Goal: Information Seeking & Learning: Learn about a topic

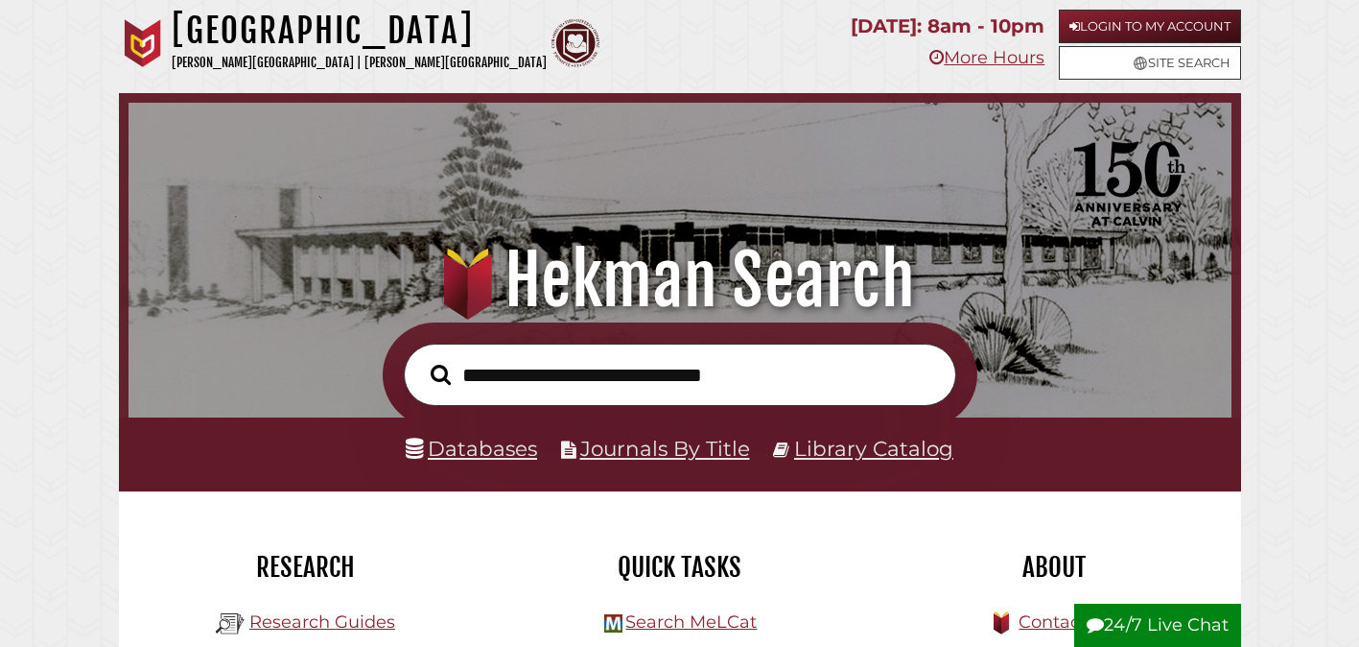
scroll to position [365, 1094]
click at [1156, 17] on link "Login to My Account" at bounding box center [1150, 27] width 182 height 34
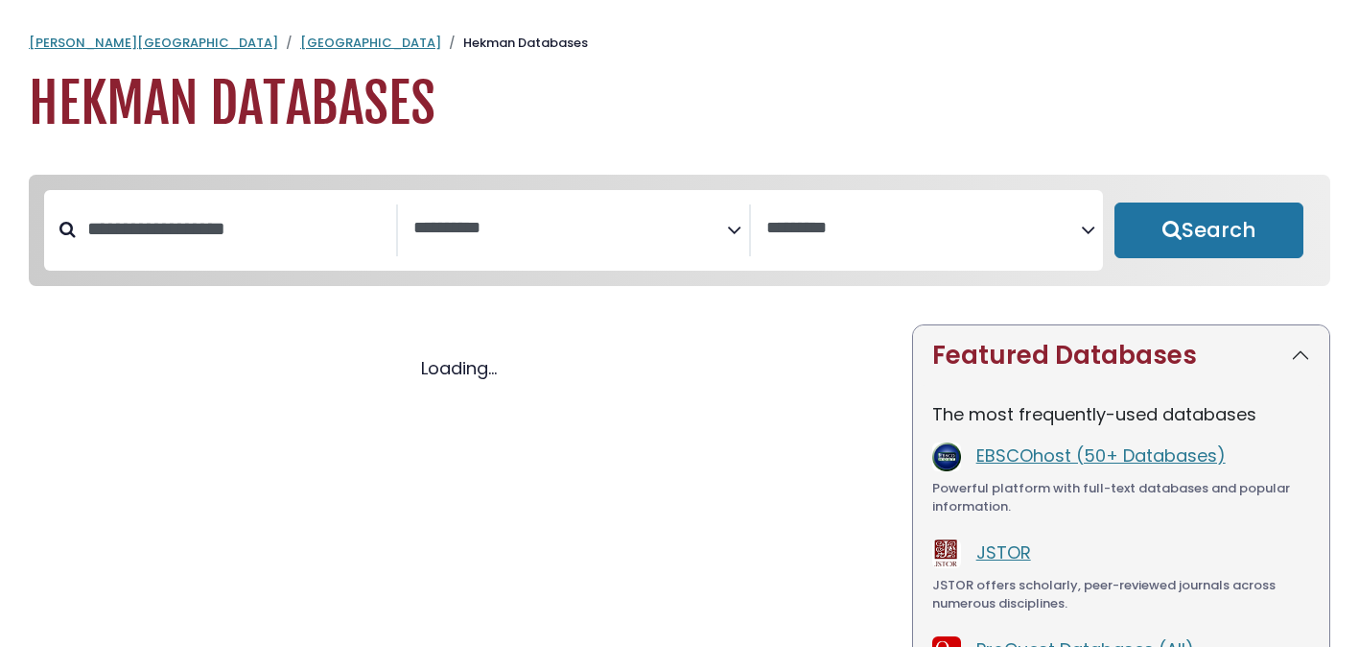
select select "Database Subject Filter"
select select "Database Vendors Filter"
select select "Database Subject Filter"
select select "Database Vendors Filter"
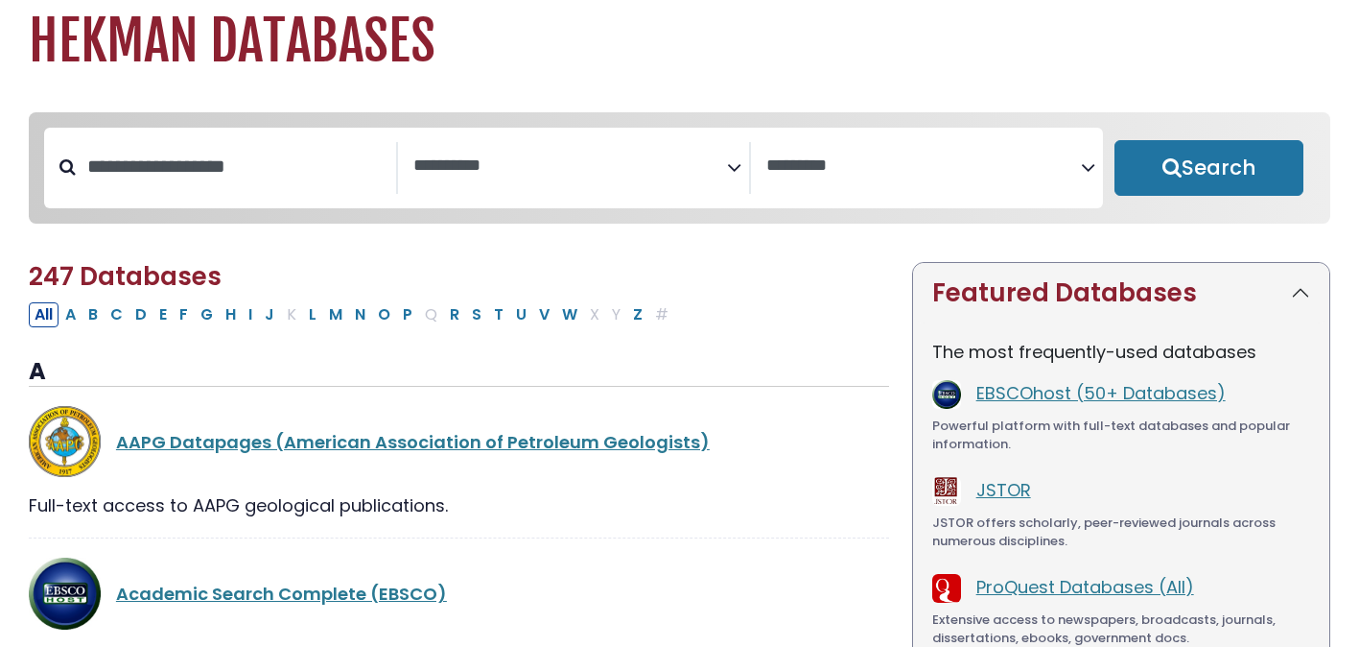
scroll to position [60, 0]
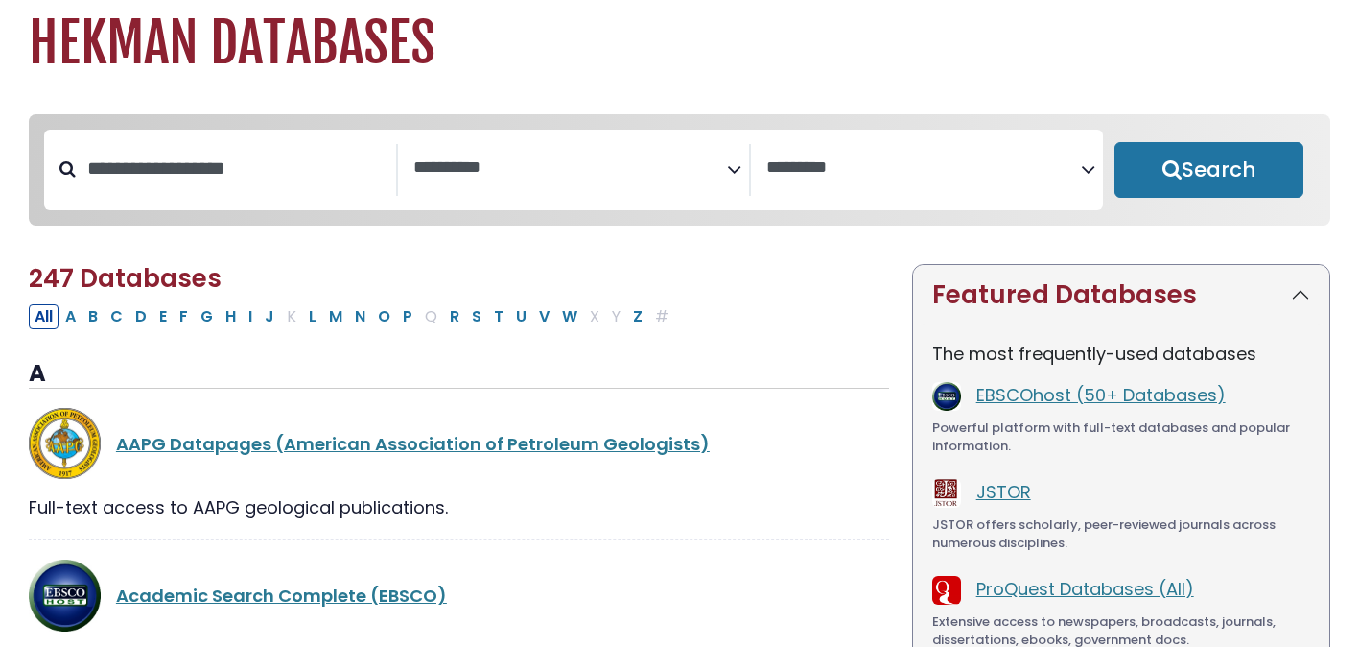
click at [526, 167] on textarea "Search" at bounding box center [570, 168] width 315 height 20
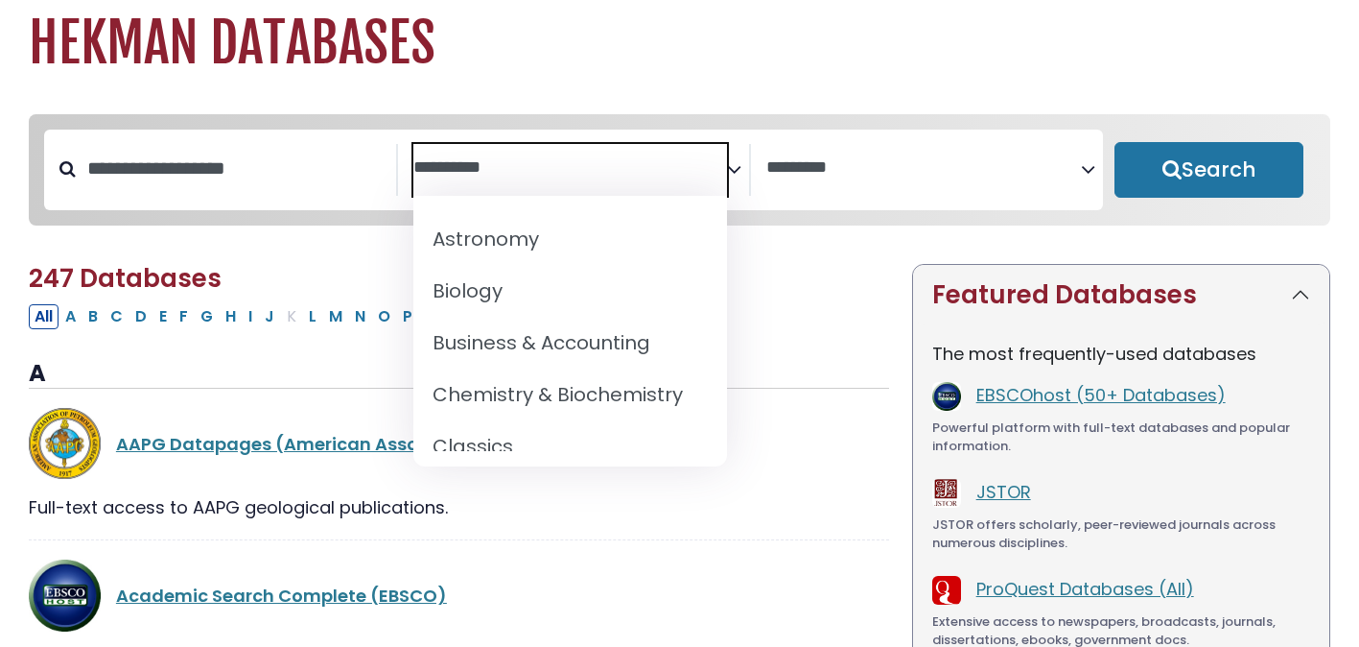
scroll to position [263, 0]
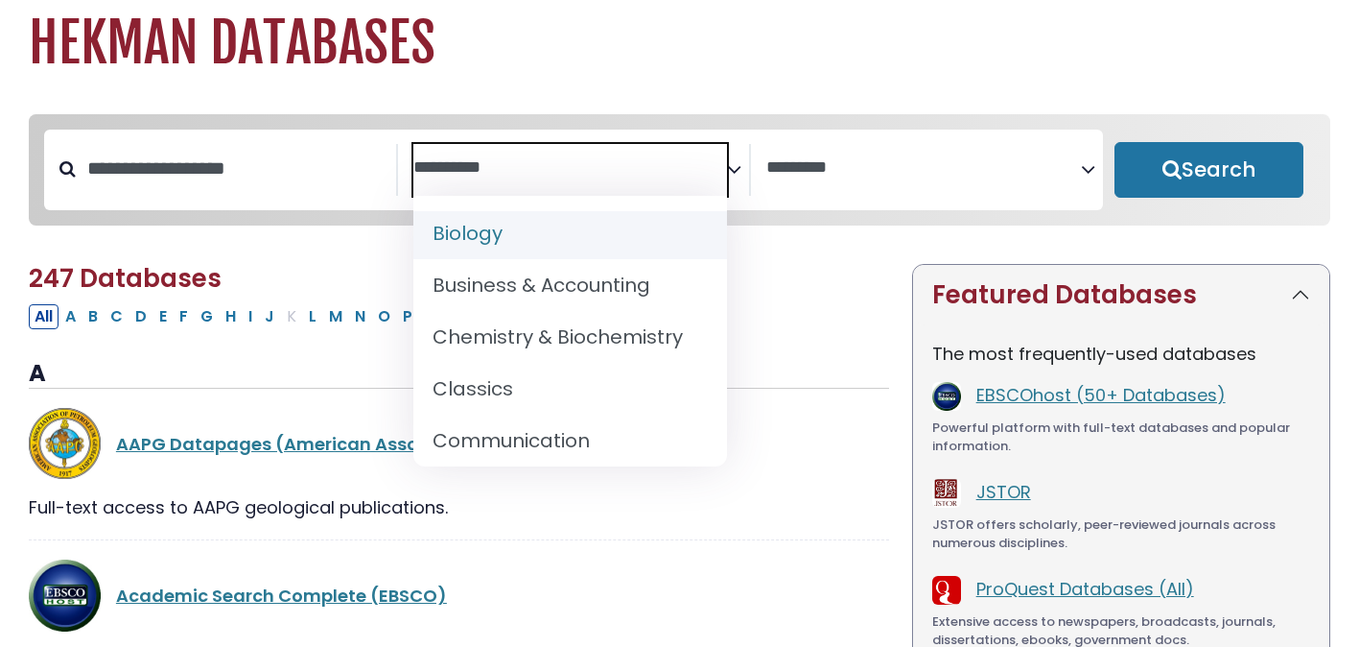
select select "*****"
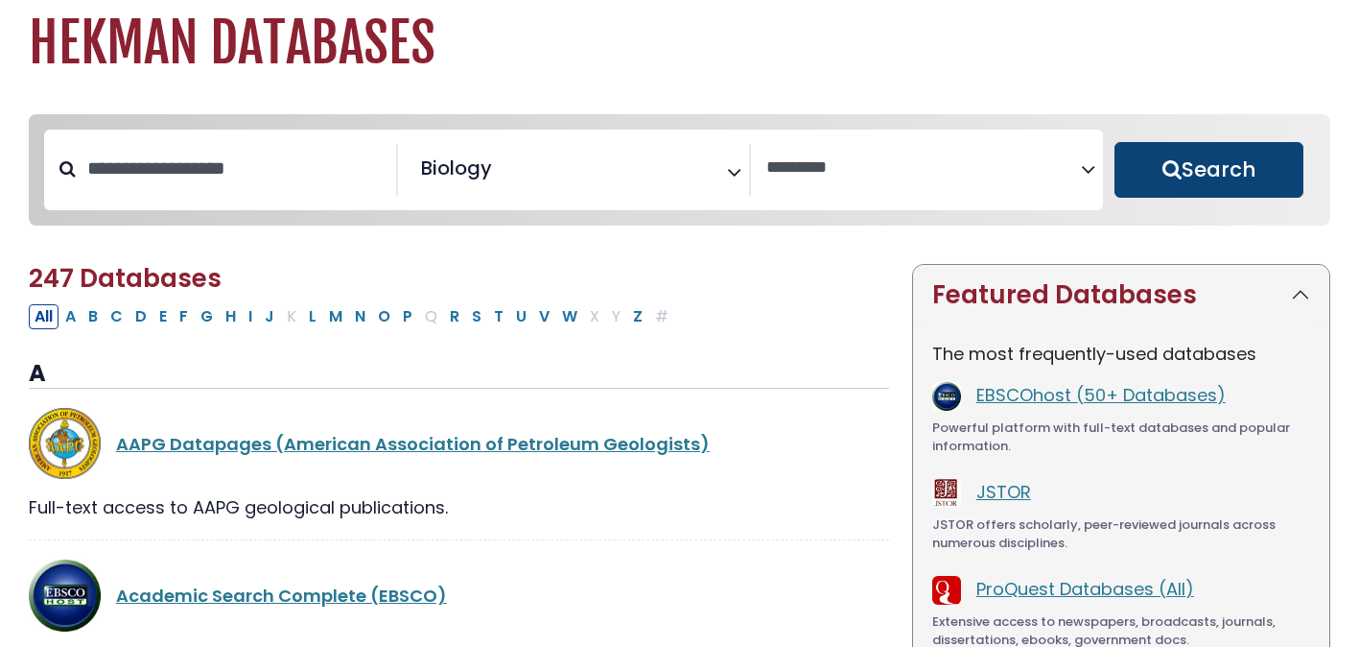
click at [1193, 166] on button "Search" at bounding box center [1209, 170] width 189 height 56
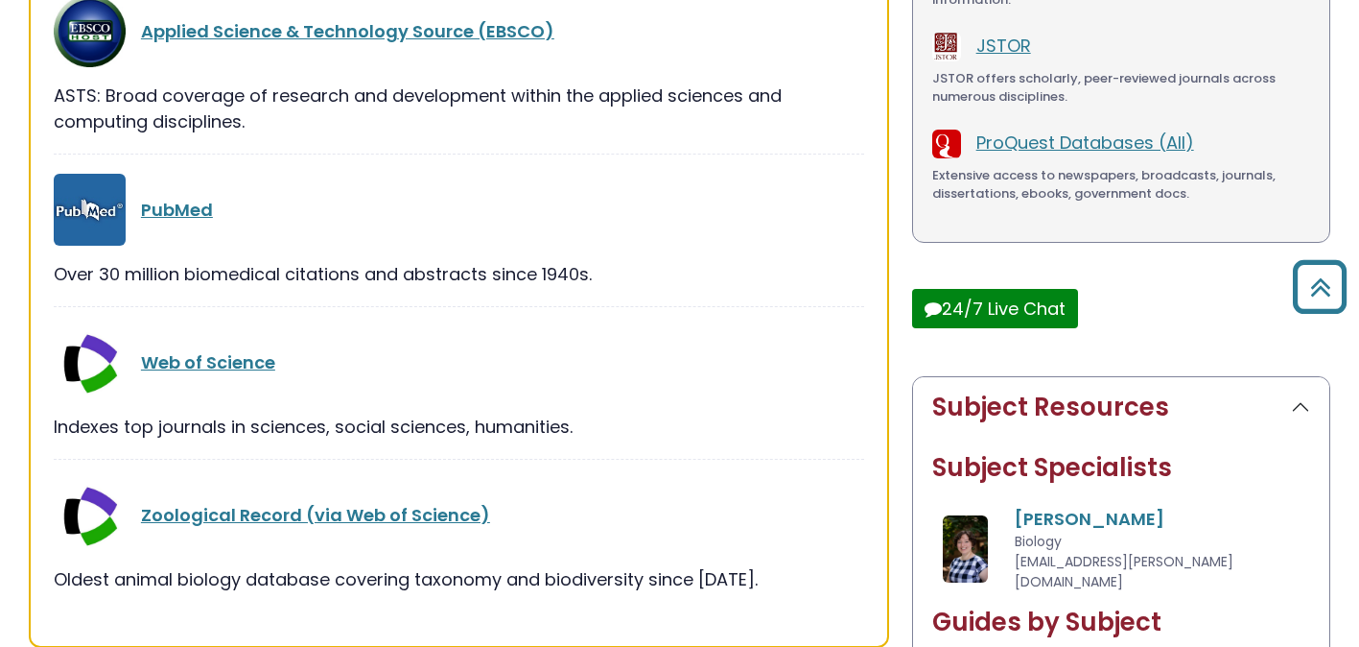
scroll to position [519, 0]
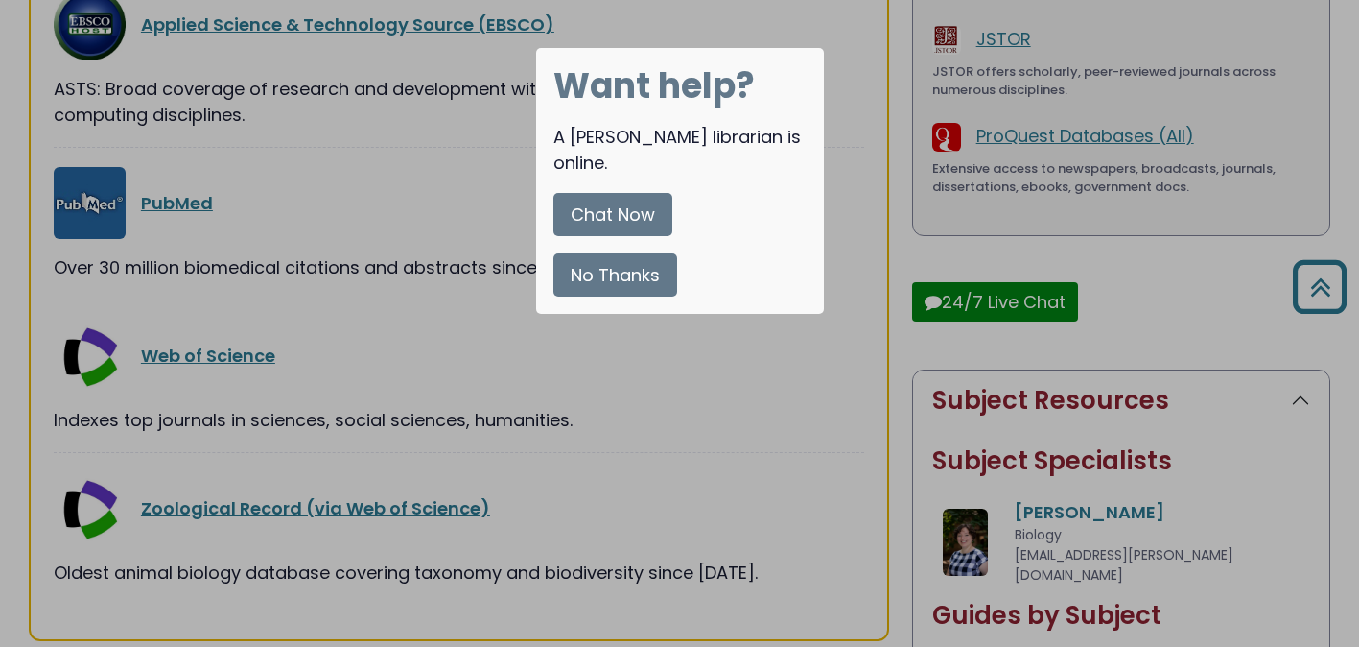
click at [619, 399] on div at bounding box center [679, 323] width 1359 height 647
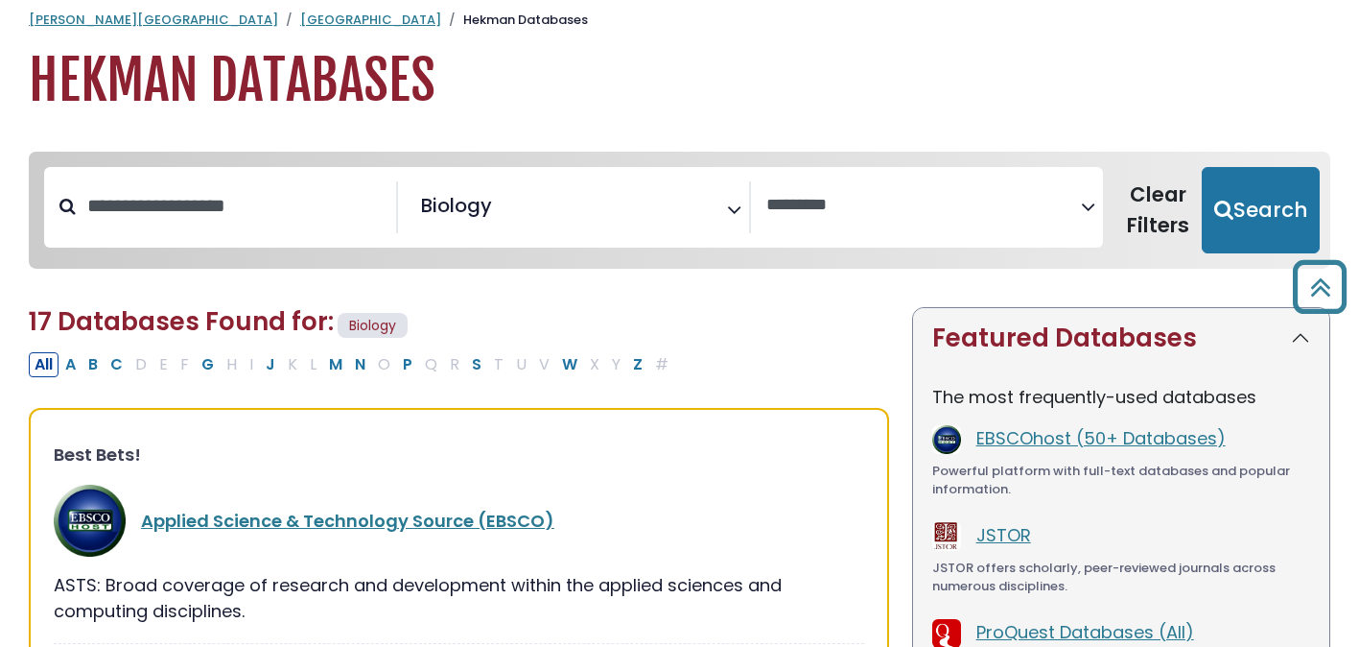
scroll to position [0, 0]
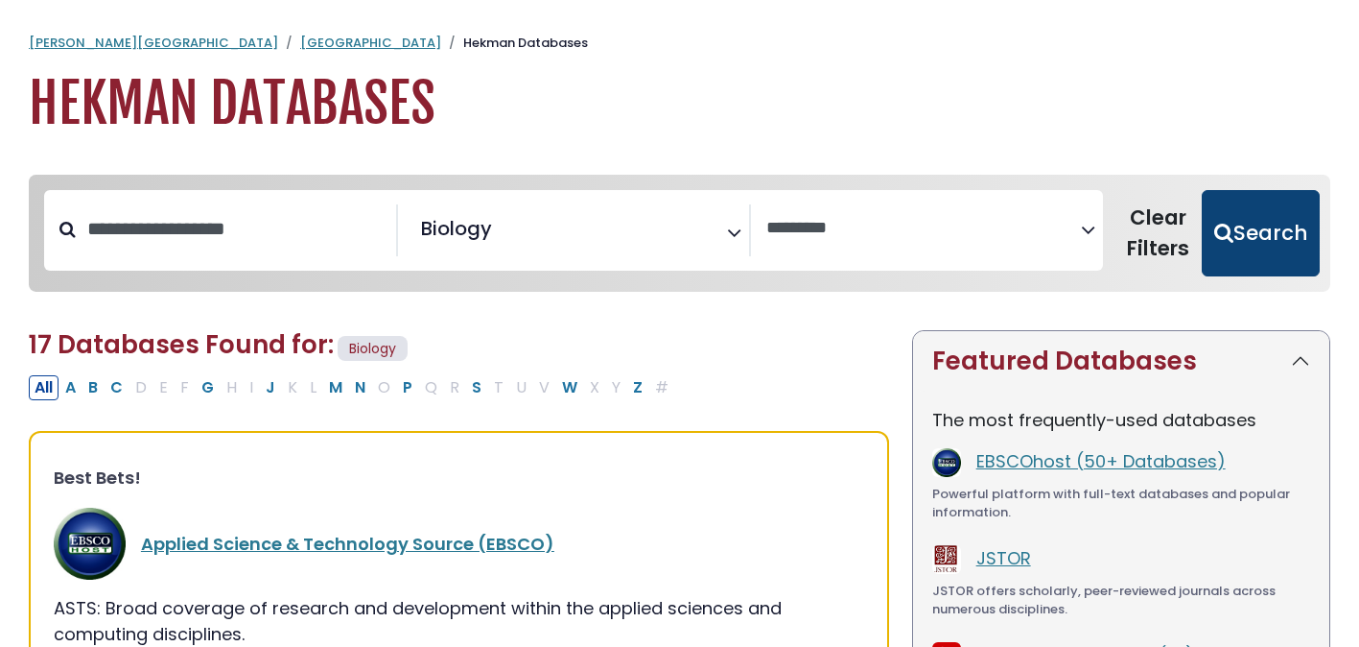
click at [1243, 243] on button "Search" at bounding box center [1261, 233] width 118 height 86
select select "Database Vendors Filter"
click at [215, 547] on link "Applied Science & Technology Source (EBSCO)" at bounding box center [347, 543] width 413 height 24
